Goal: Transaction & Acquisition: Purchase product/service

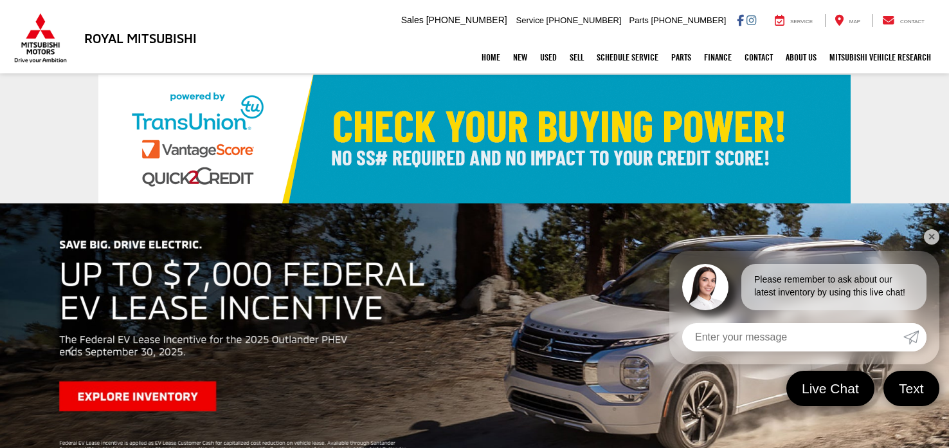
click at [512, 54] on link "New" at bounding box center [520, 57] width 27 height 32
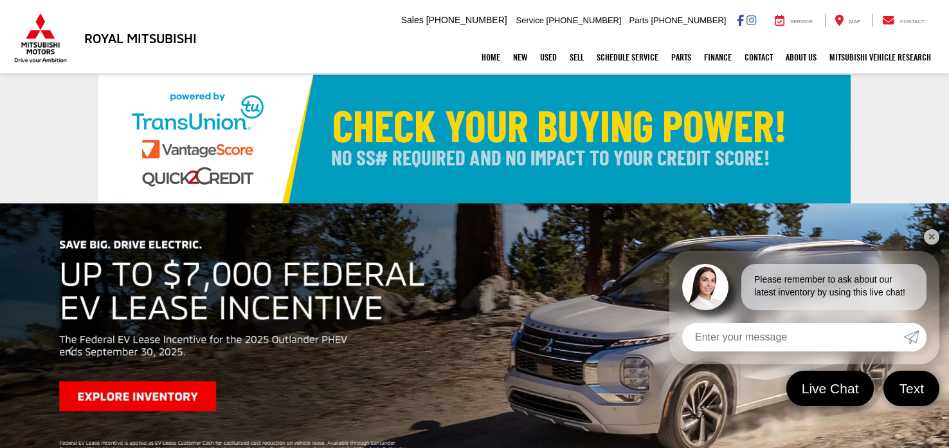
click at [936, 240] on link "✕" at bounding box center [931, 236] width 15 height 15
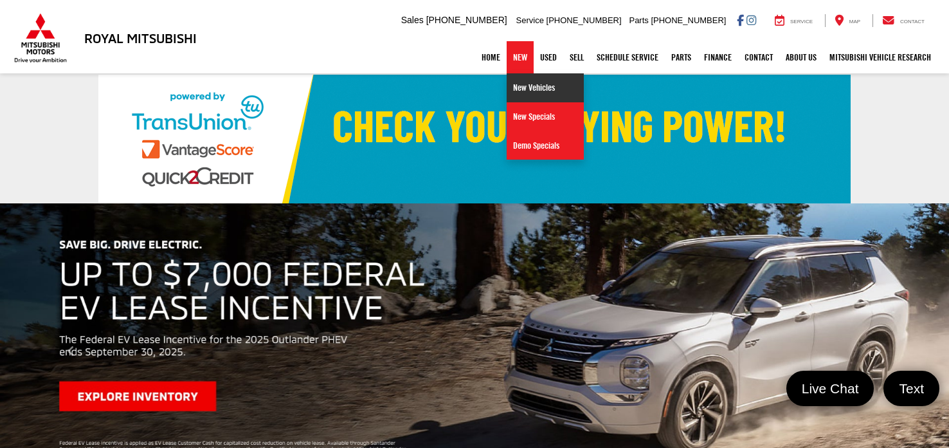
click at [512, 87] on link "New Vehicles" at bounding box center [545, 87] width 77 height 29
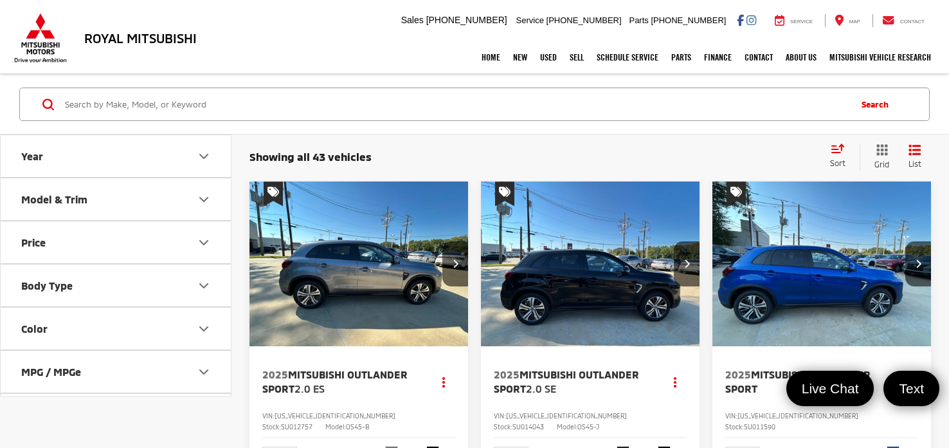
click at [53, 198] on div "Model & Trim" at bounding box center [54, 199] width 66 height 12
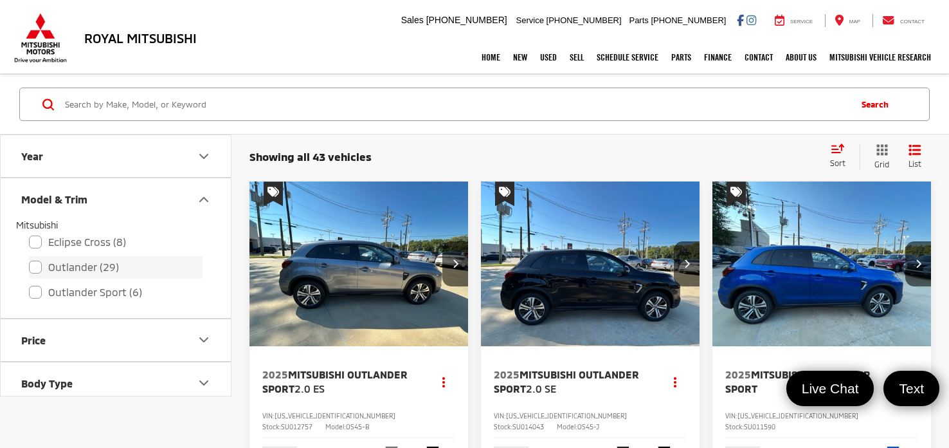
click at [38, 266] on label "Outlander (29)" at bounding box center [116, 267] width 174 height 23
click at [30, 259] on input "Outlander (29)" at bounding box center [29, 258] width 1 height 1
checkbox input "true"
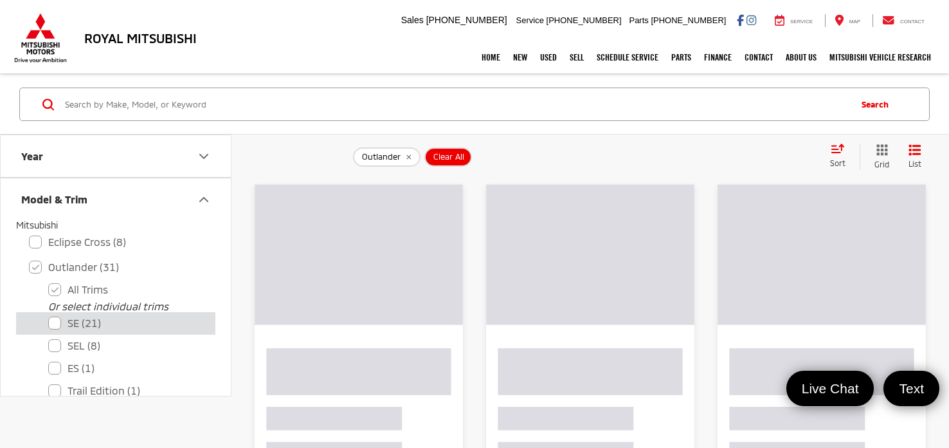
click at [52, 312] on label "SE (21)" at bounding box center [125, 323] width 154 height 23
click at [49, 314] on input "SE (21)" at bounding box center [48, 314] width 1 height 1
checkbox input "true"
checkbox input "false"
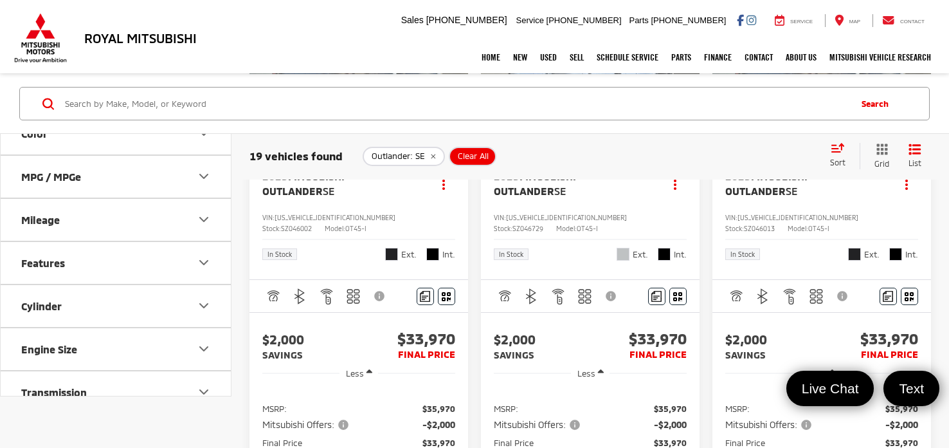
scroll to position [891, 0]
click at [540, 197] on span "Mitsubishi Outlander" at bounding box center [535, 183] width 82 height 26
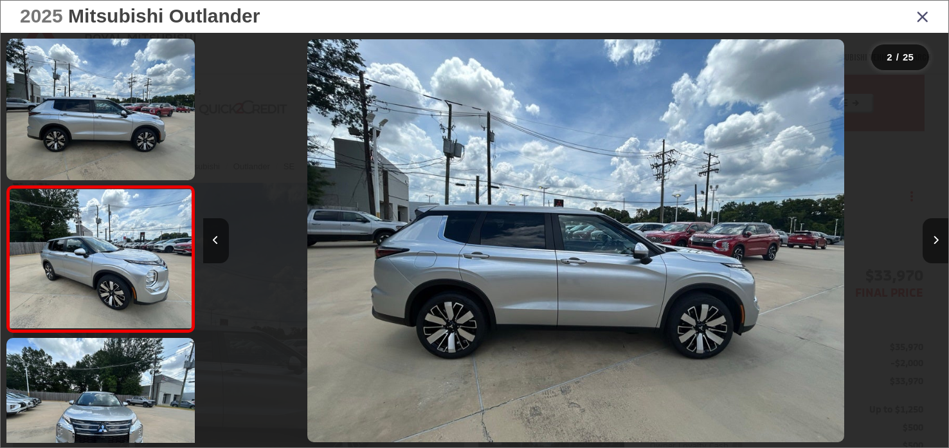
click at [923, 240] on button "Next image" at bounding box center [936, 240] width 26 height 45
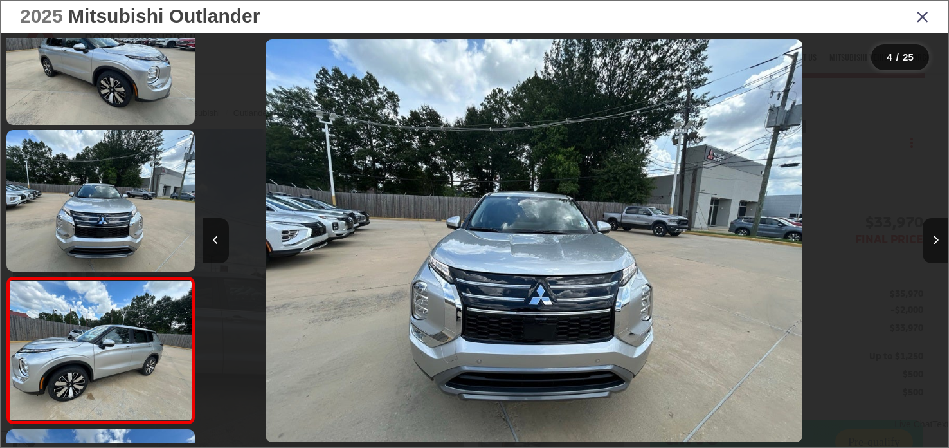
click at [923, 240] on button "Next image" at bounding box center [936, 240] width 26 height 45
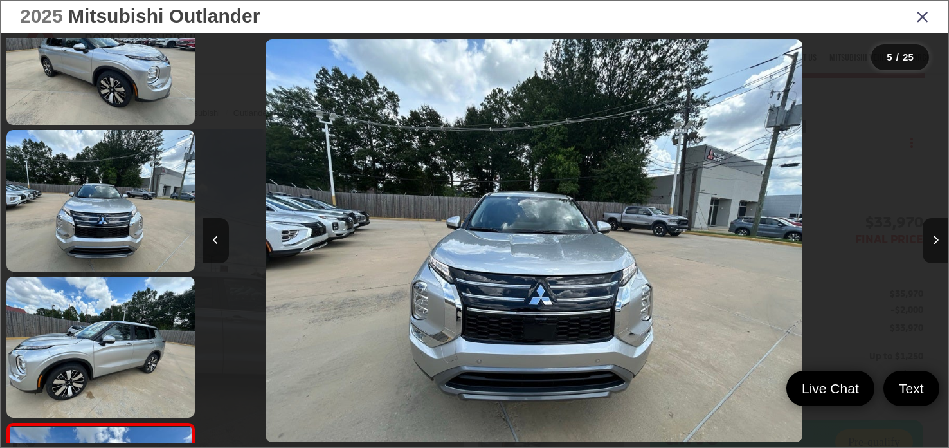
click at [923, 240] on button "Next image" at bounding box center [936, 240] width 26 height 45
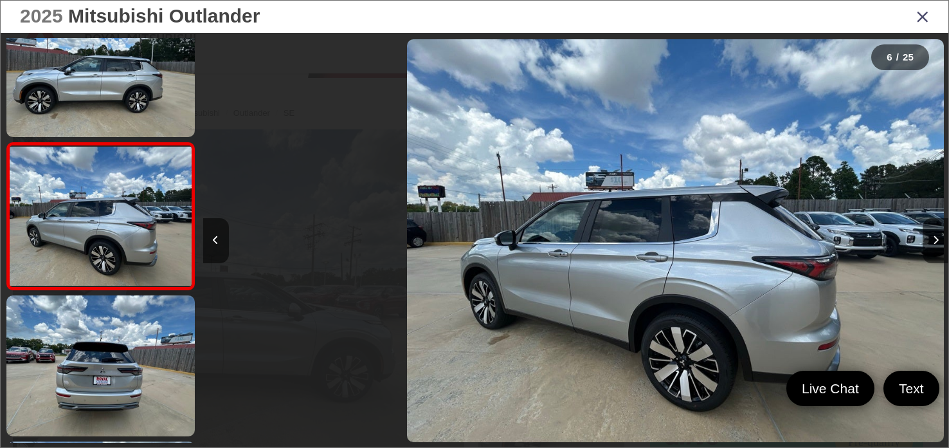
scroll to position [641, 0]
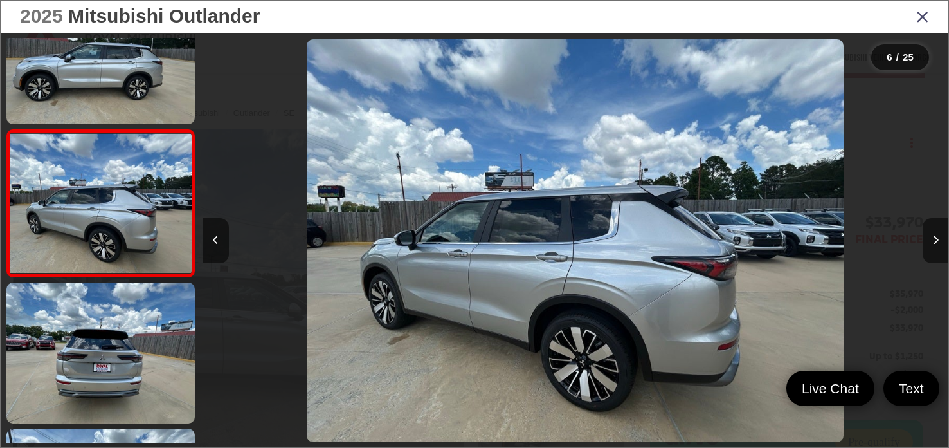
click at [923, 240] on button "Next image" at bounding box center [936, 240] width 26 height 45
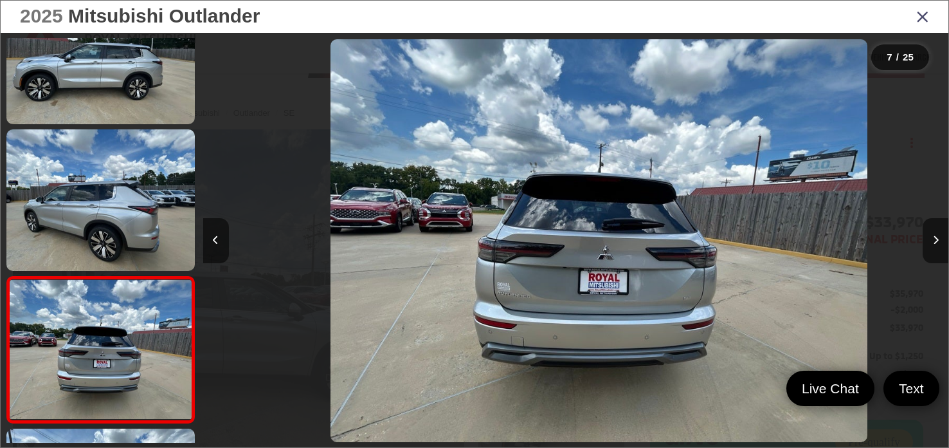
scroll to position [787, 0]
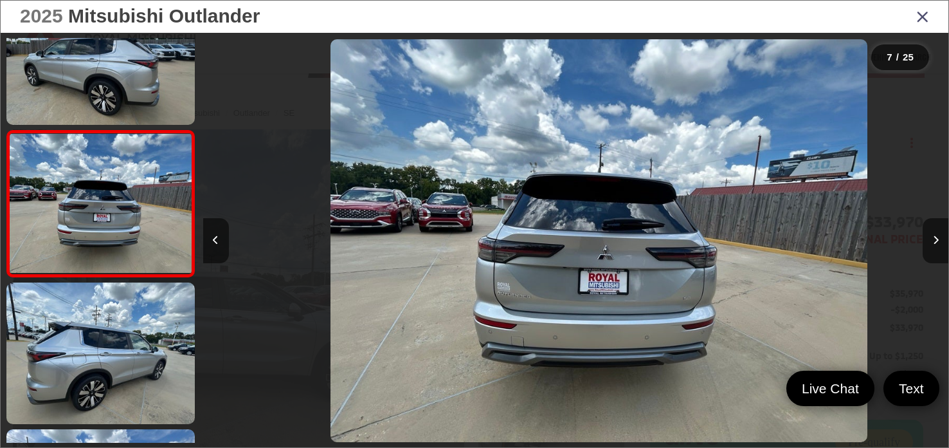
click at [923, 240] on button "Next image" at bounding box center [936, 240] width 26 height 45
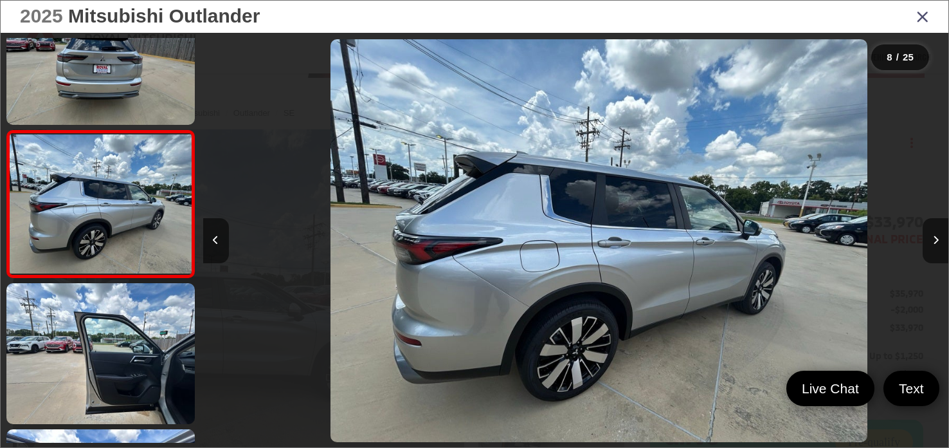
scroll to position [934, 0]
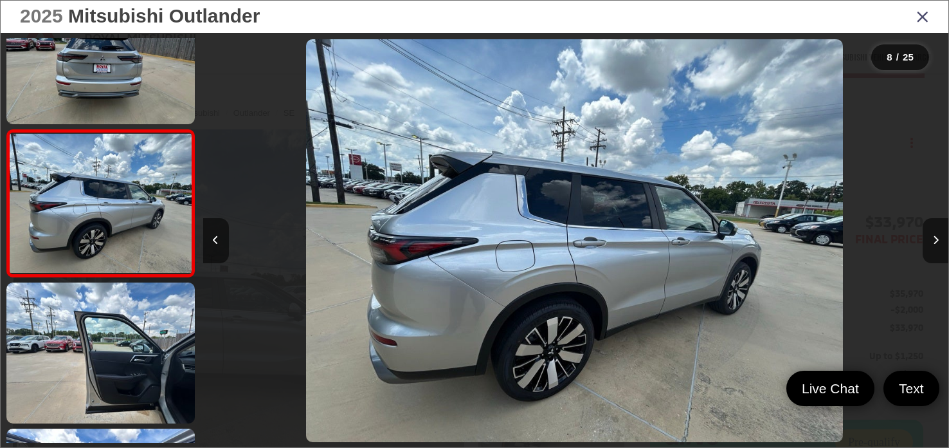
click at [923, 240] on button "Next image" at bounding box center [936, 240] width 26 height 45
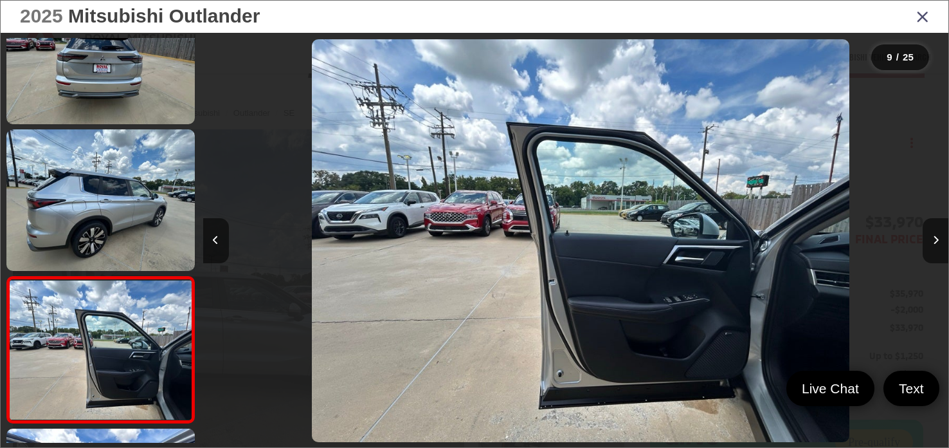
scroll to position [1080, 0]
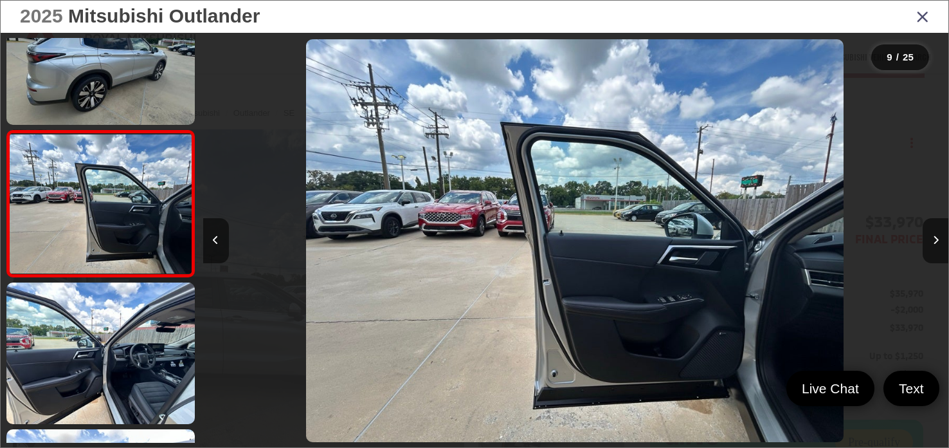
click at [923, 240] on button "Next image" at bounding box center [936, 240] width 26 height 45
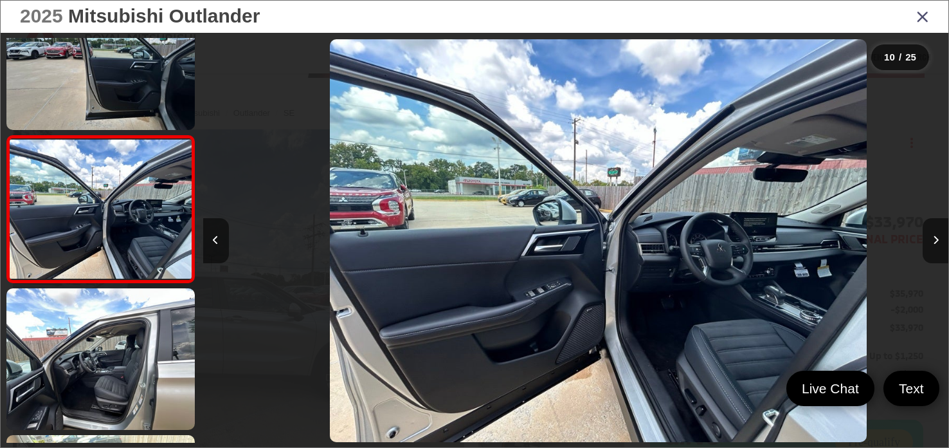
scroll to position [1227, 0]
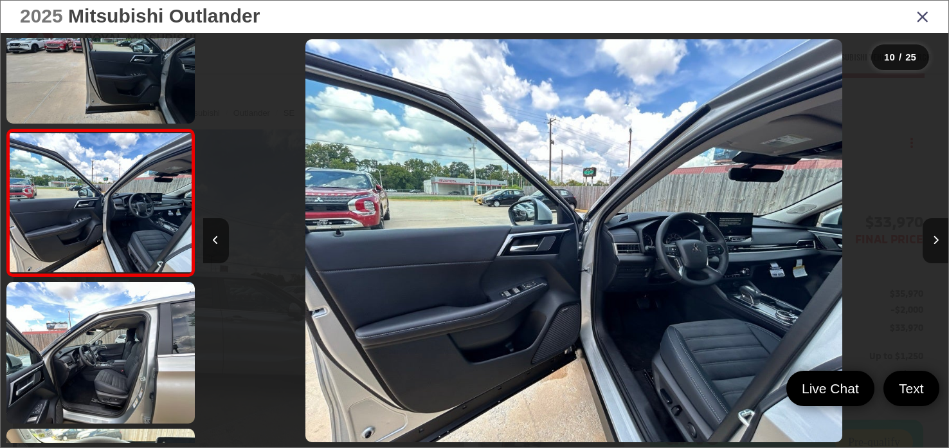
click at [923, 240] on button "Next image" at bounding box center [936, 240] width 26 height 45
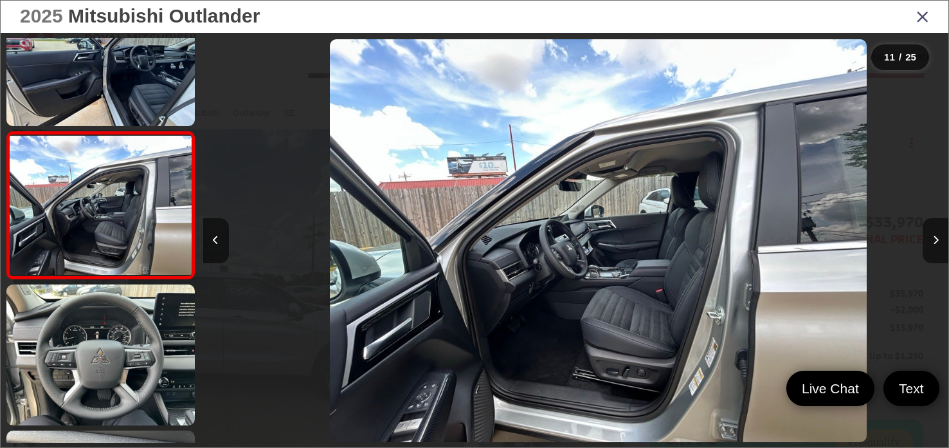
scroll to position [1373, 0]
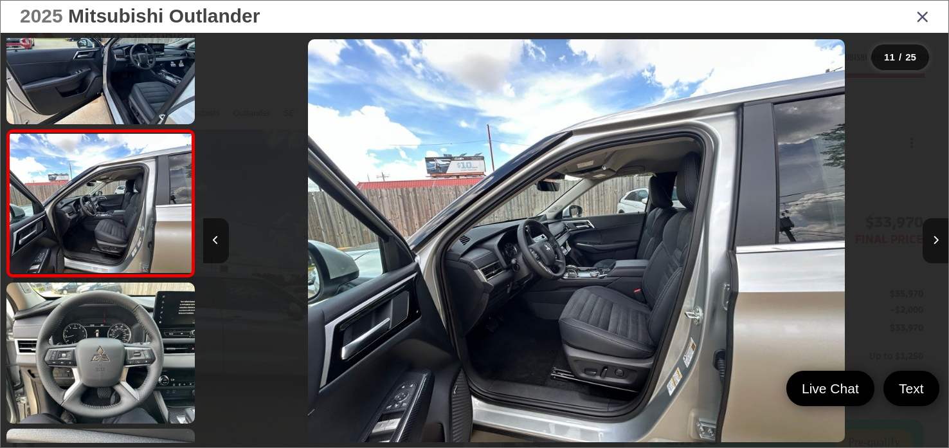
click at [923, 240] on button "Next image" at bounding box center [936, 240] width 26 height 45
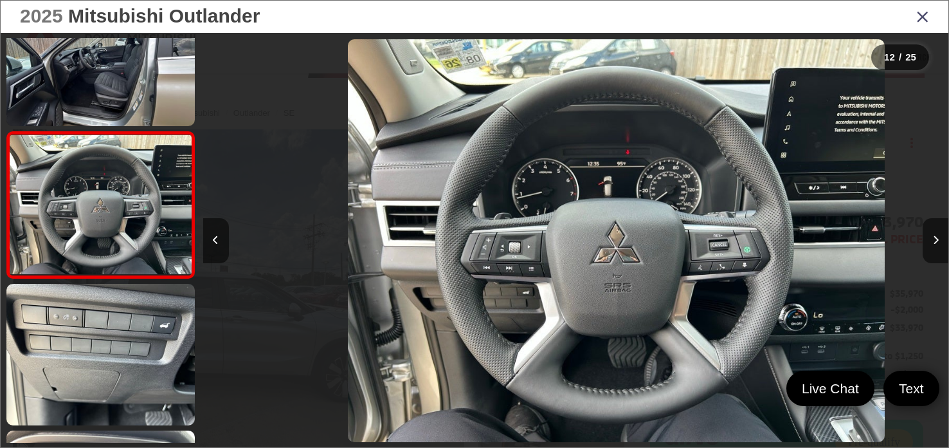
scroll to position [1519, 0]
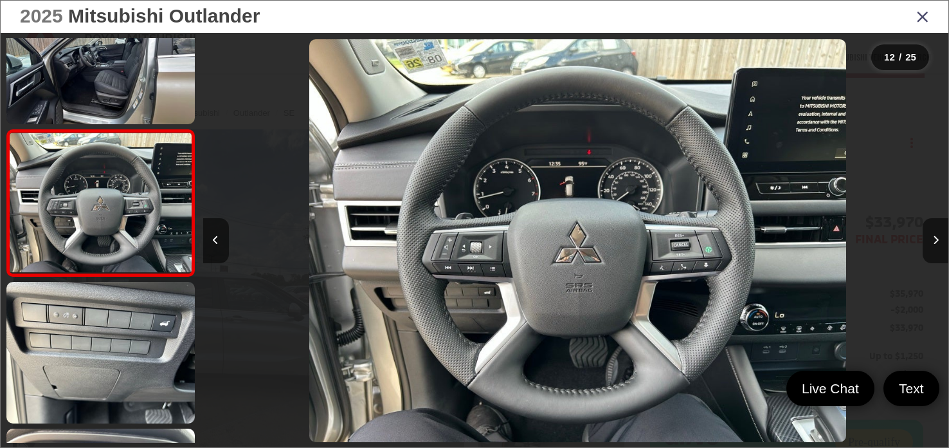
click at [923, 240] on button "Next image" at bounding box center [936, 240] width 26 height 45
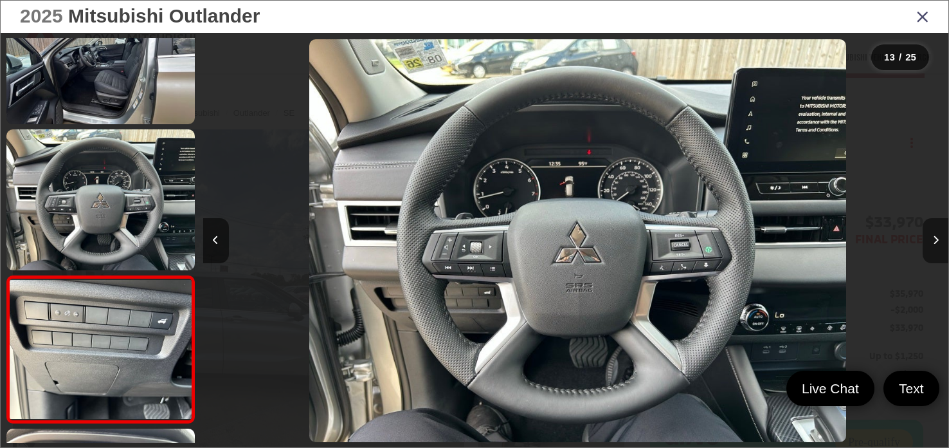
scroll to position [0, 0]
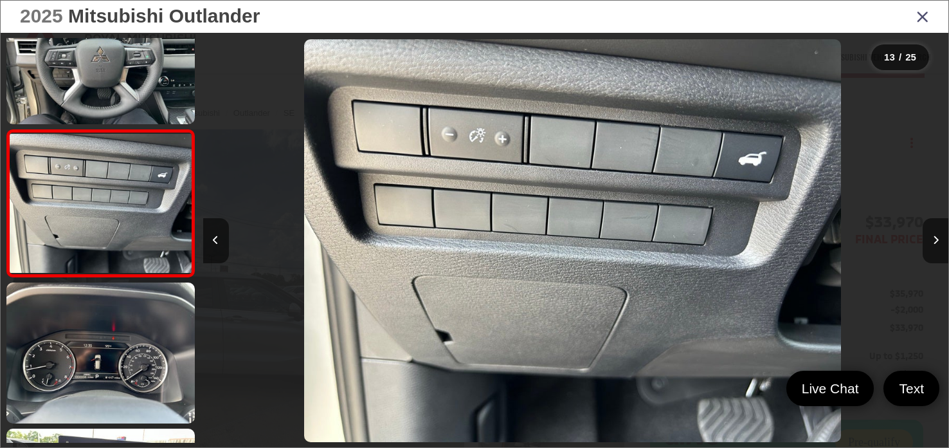
click at [925, 15] on icon "Close gallery" at bounding box center [922, 16] width 13 height 17
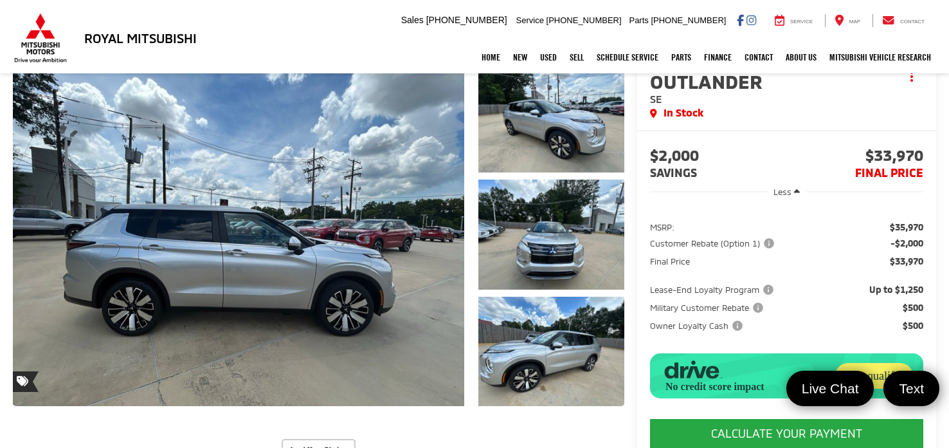
scroll to position [147, 0]
